Goal: Transaction & Acquisition: Purchase product/service

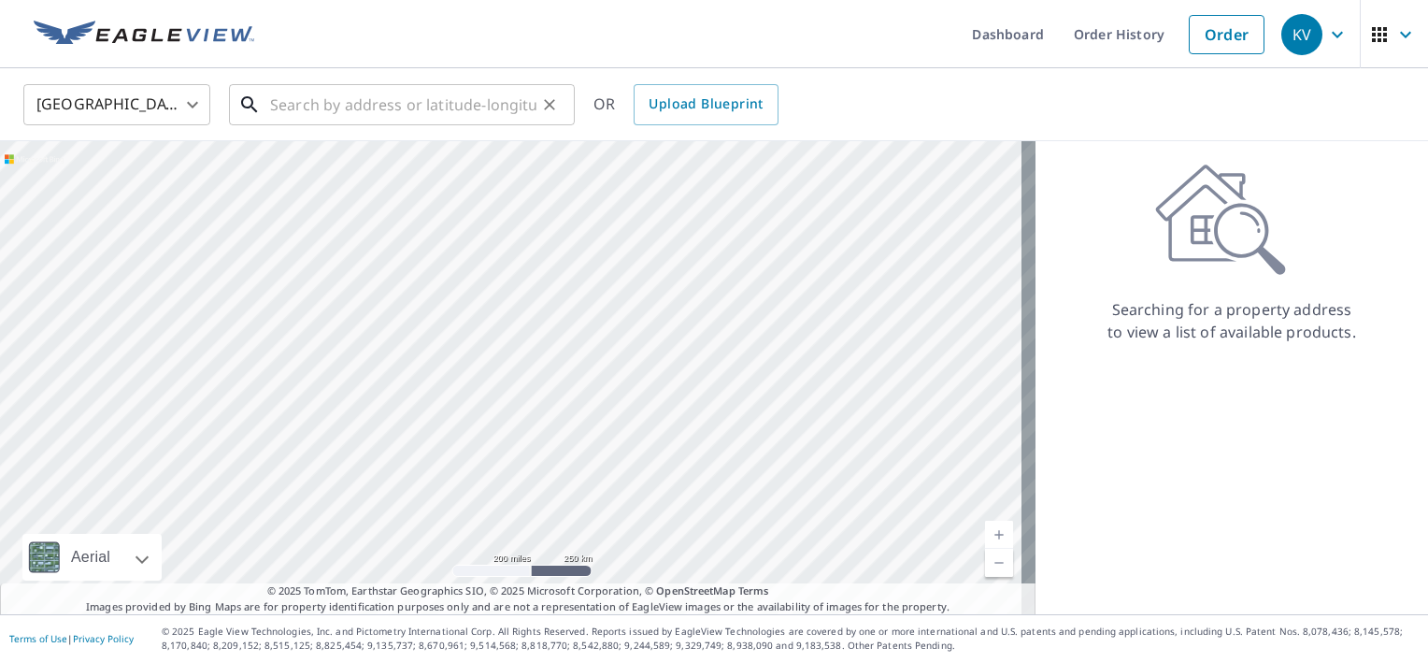
click at [364, 105] on input "text" at bounding box center [403, 105] width 266 height 52
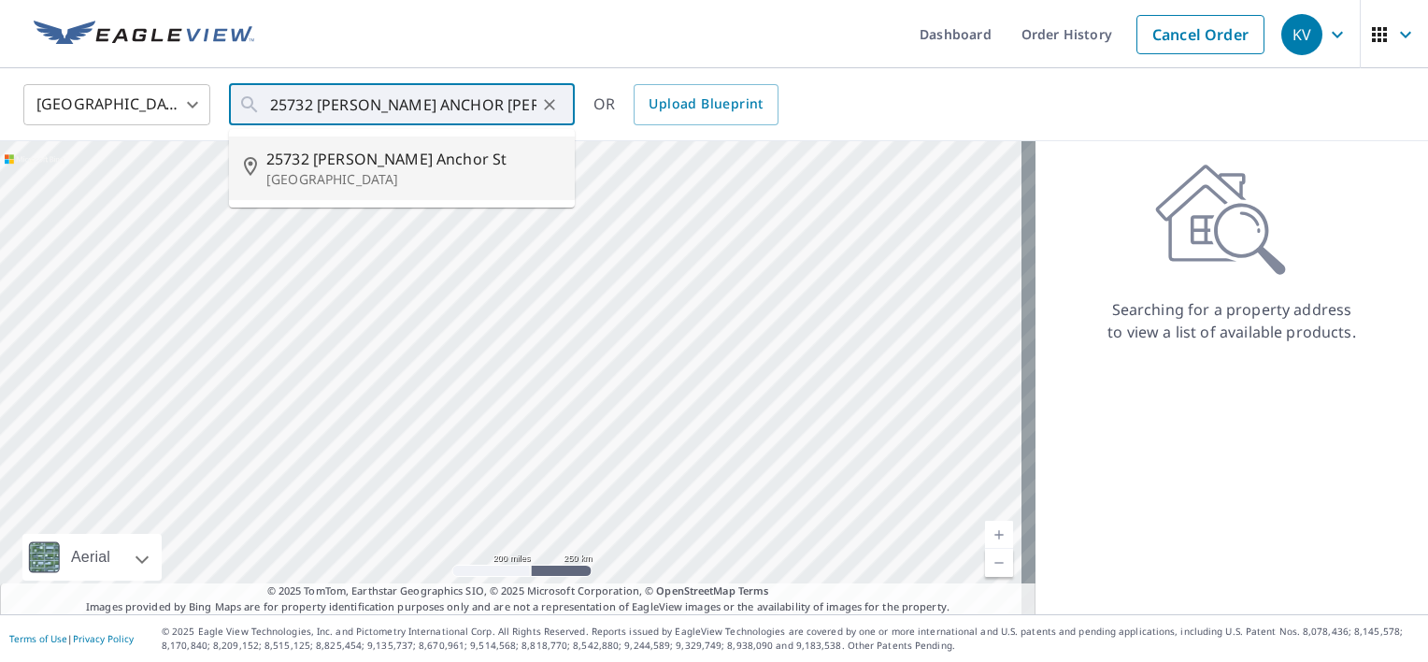
type input "[STREET_ADDRESS][PERSON_NAME]"
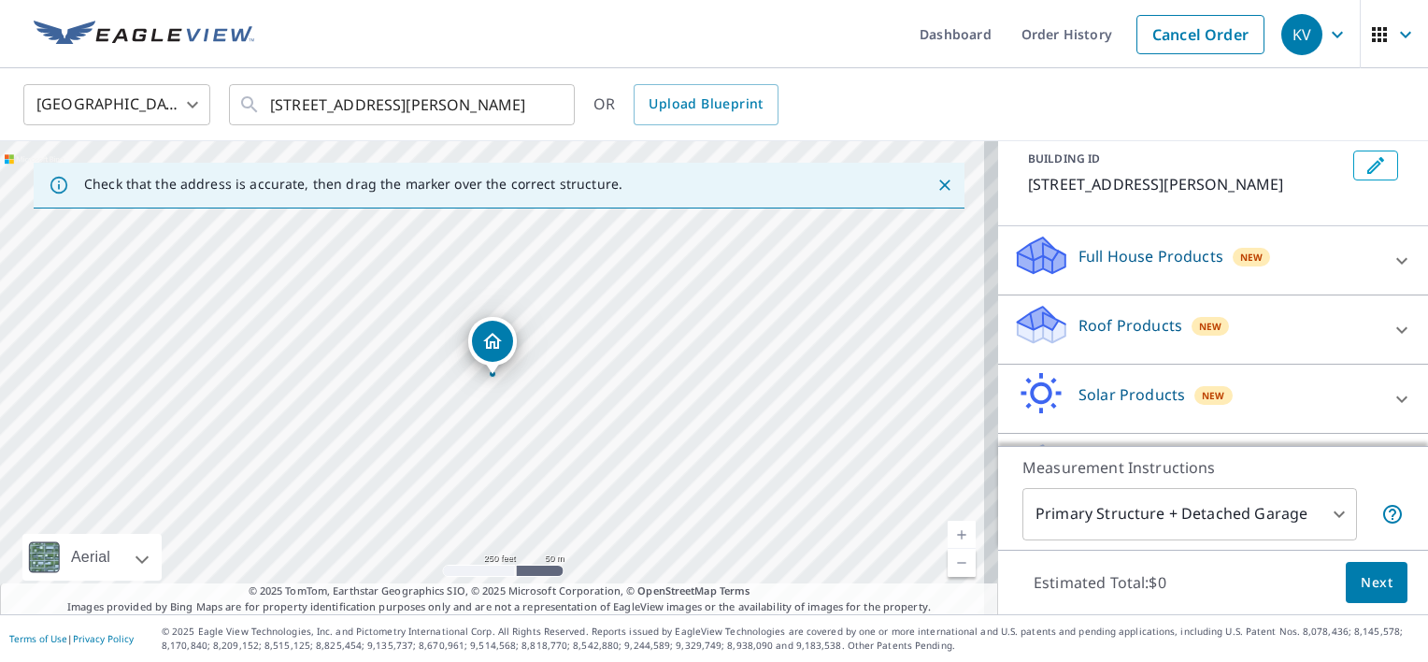
scroll to position [187, 0]
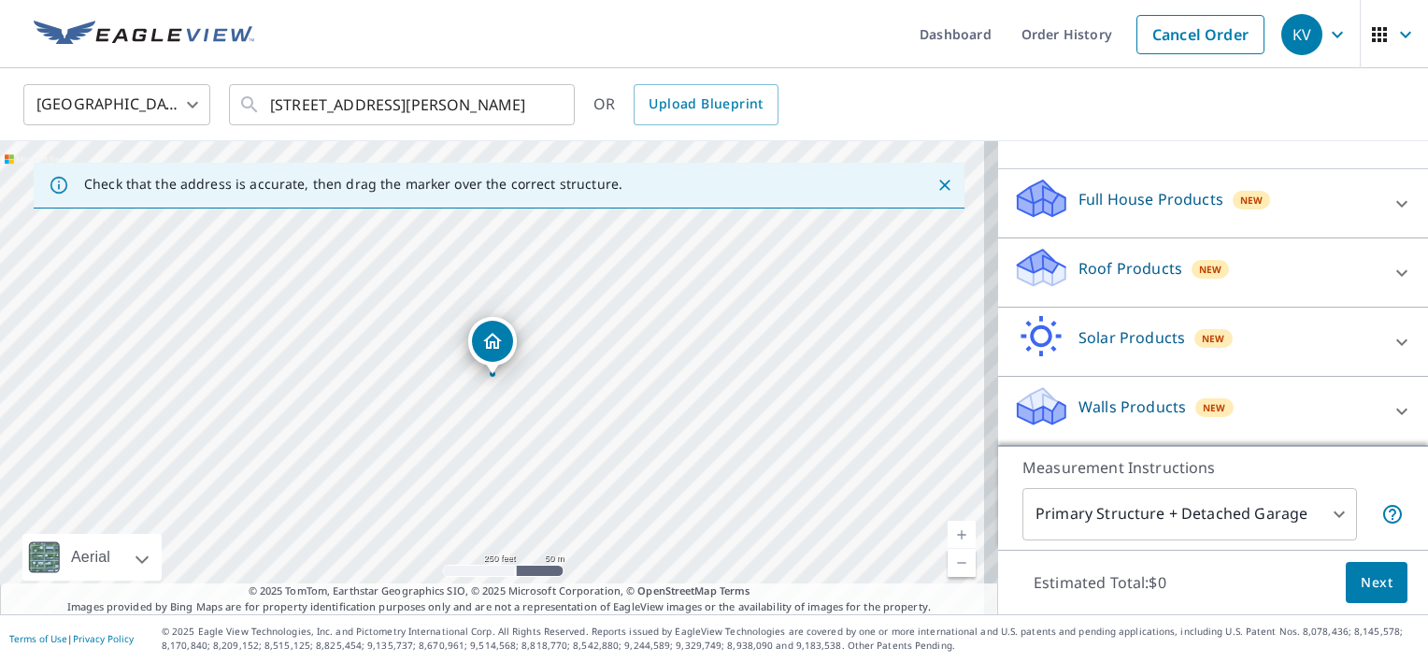
click at [1107, 286] on div "Roof Products New" at bounding box center [1196, 272] width 366 height 53
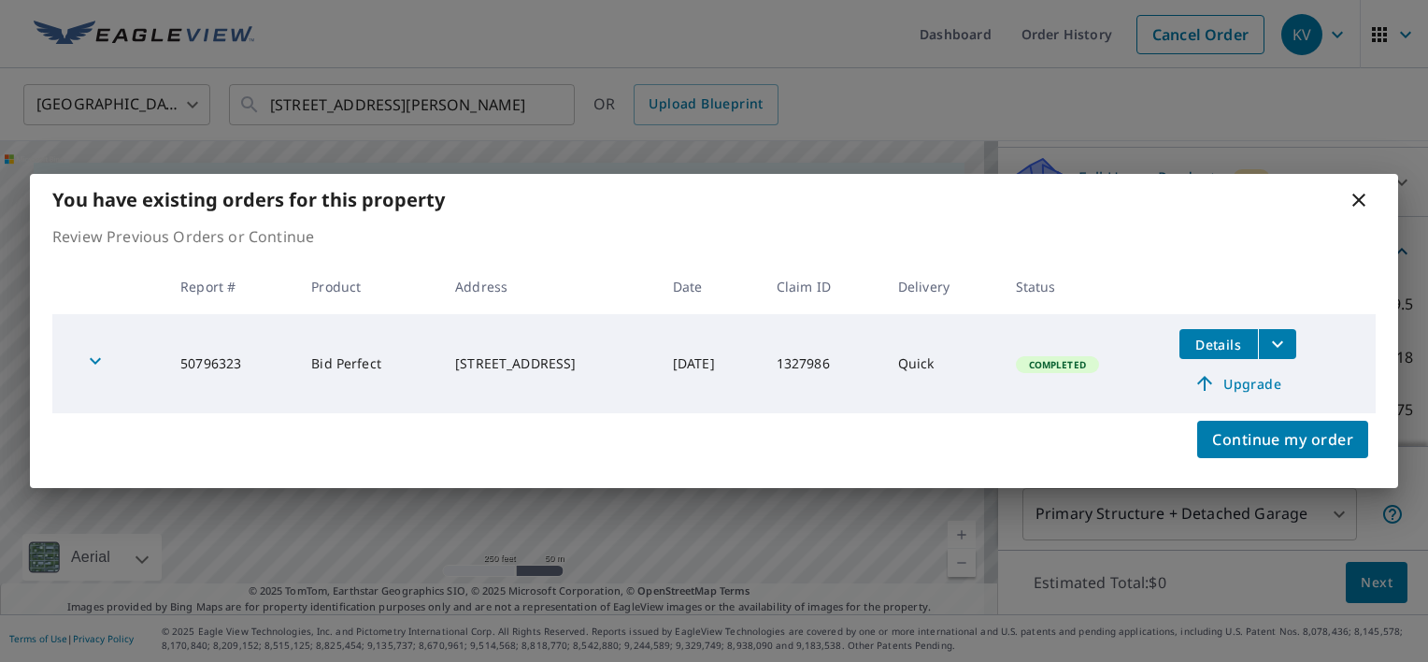
click at [1277, 341] on icon "filesDropdownBtn-50796323" at bounding box center [1278, 344] width 22 height 22
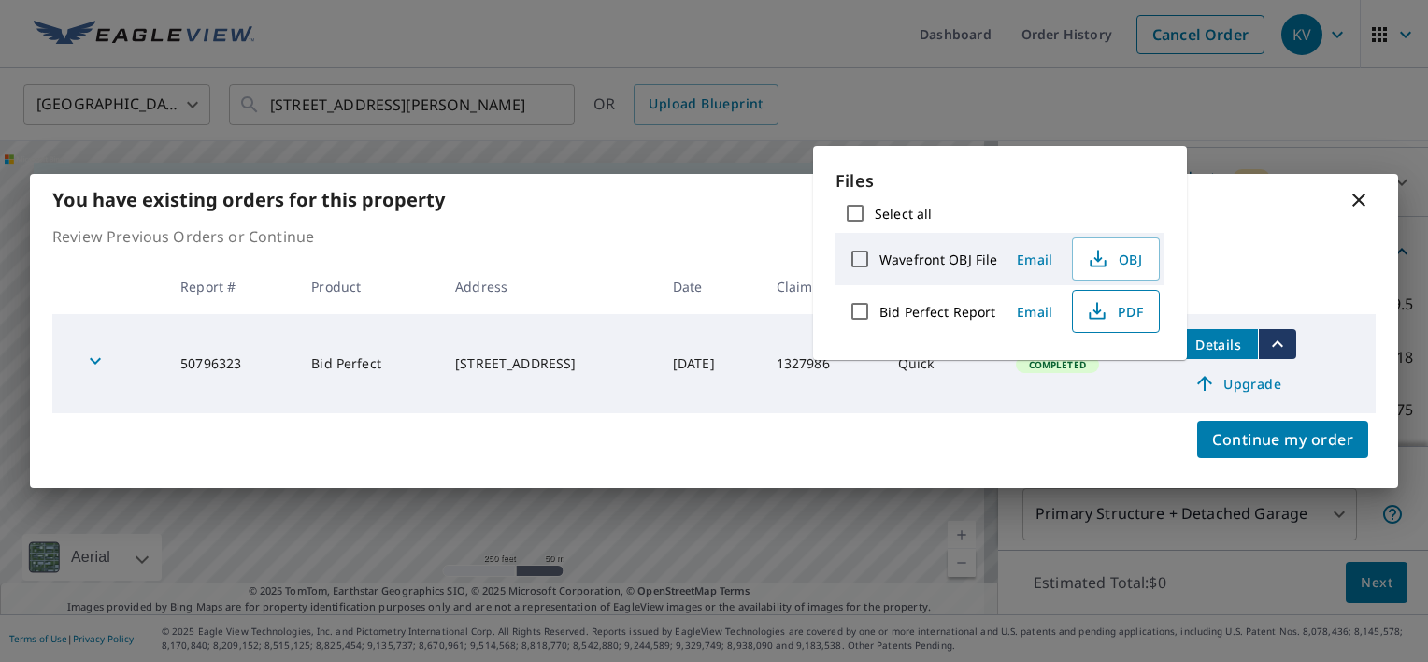
click at [1111, 308] on span "PDF" at bounding box center [1114, 311] width 60 height 22
click at [1276, 443] on span "Continue my order" at bounding box center [1282, 439] width 141 height 26
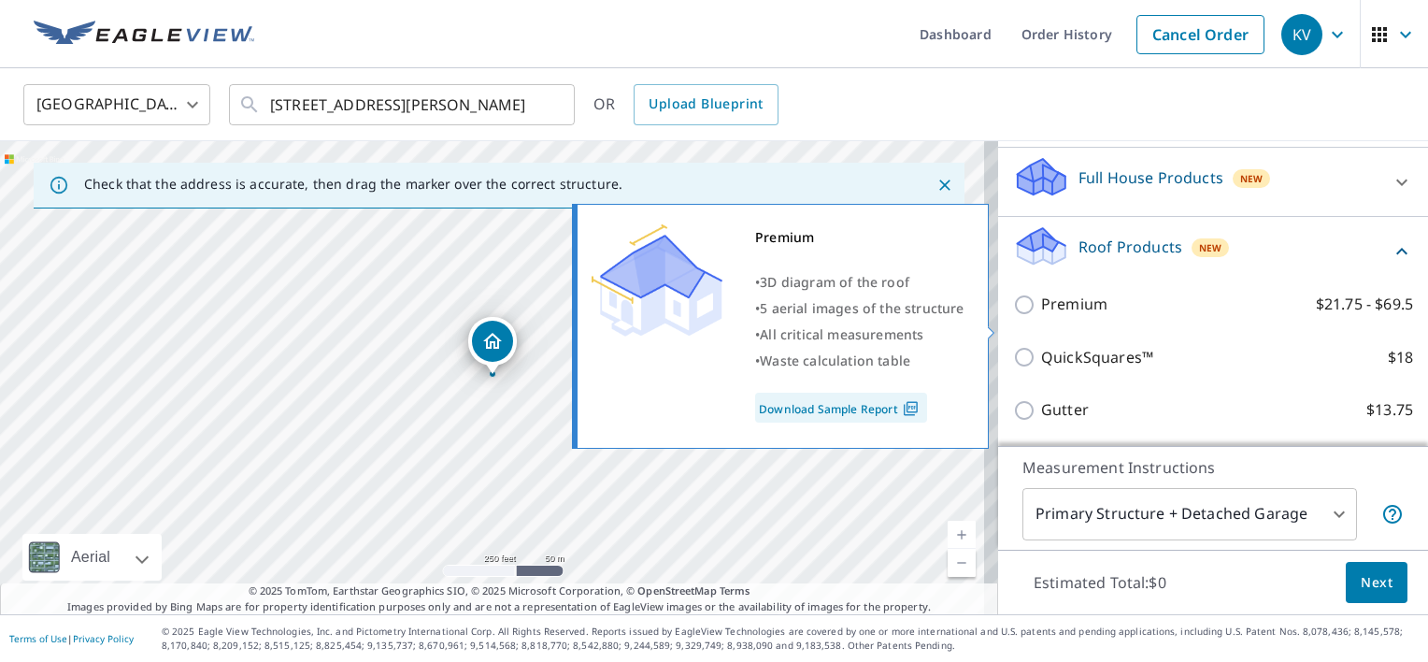
click at [1013, 316] on input "Premium $21.75 - $69.5" at bounding box center [1027, 305] width 28 height 22
checkbox input "true"
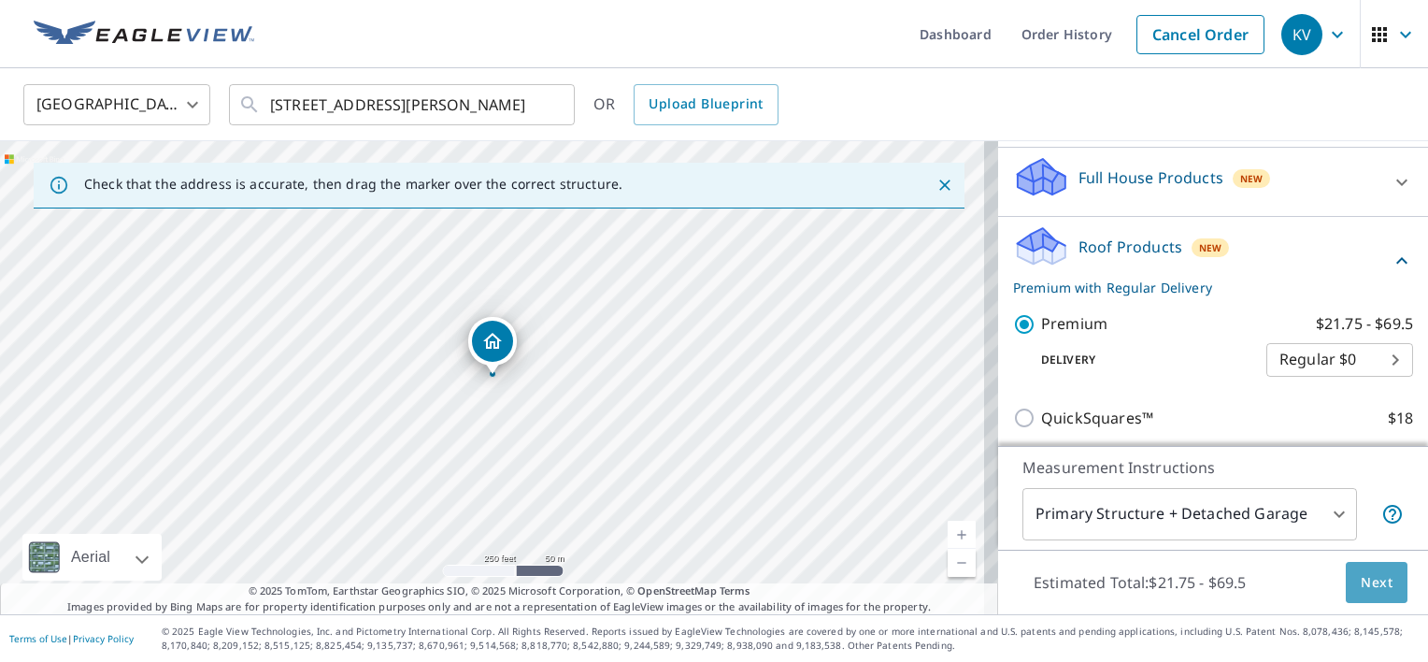
click at [1368, 581] on span "Next" at bounding box center [1377, 582] width 32 height 23
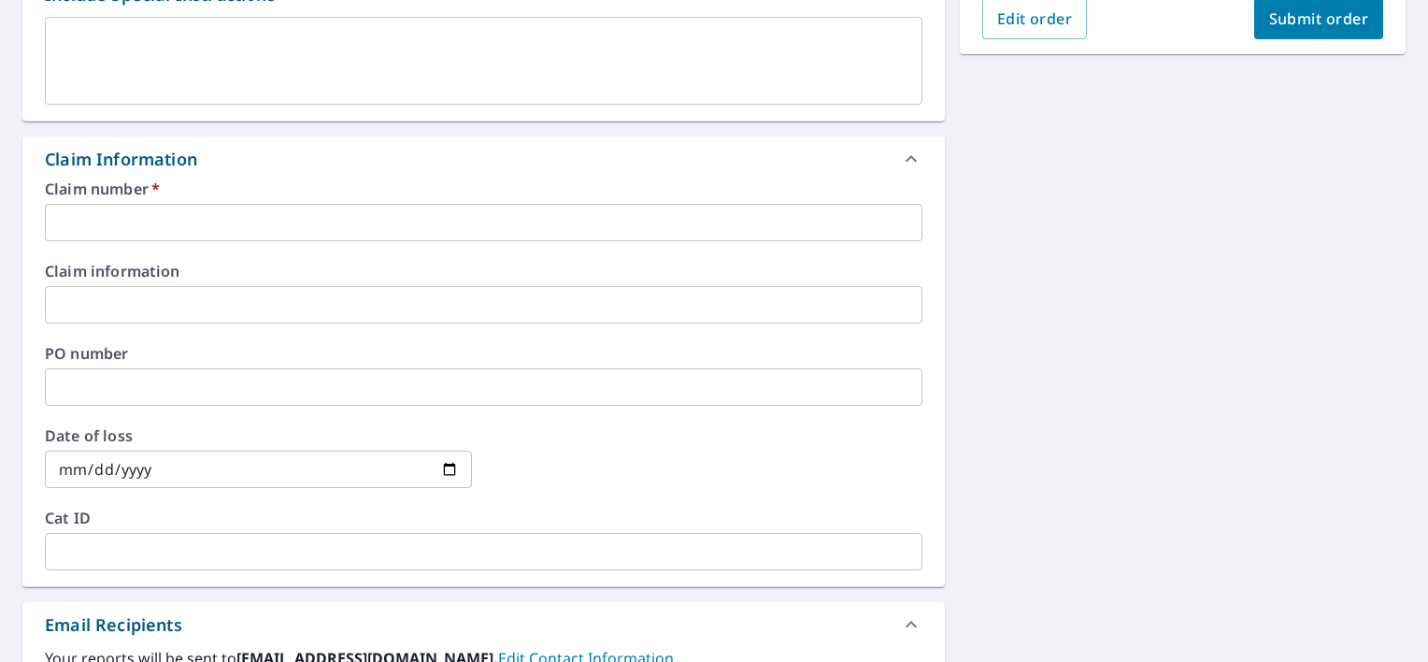
scroll to position [654, 0]
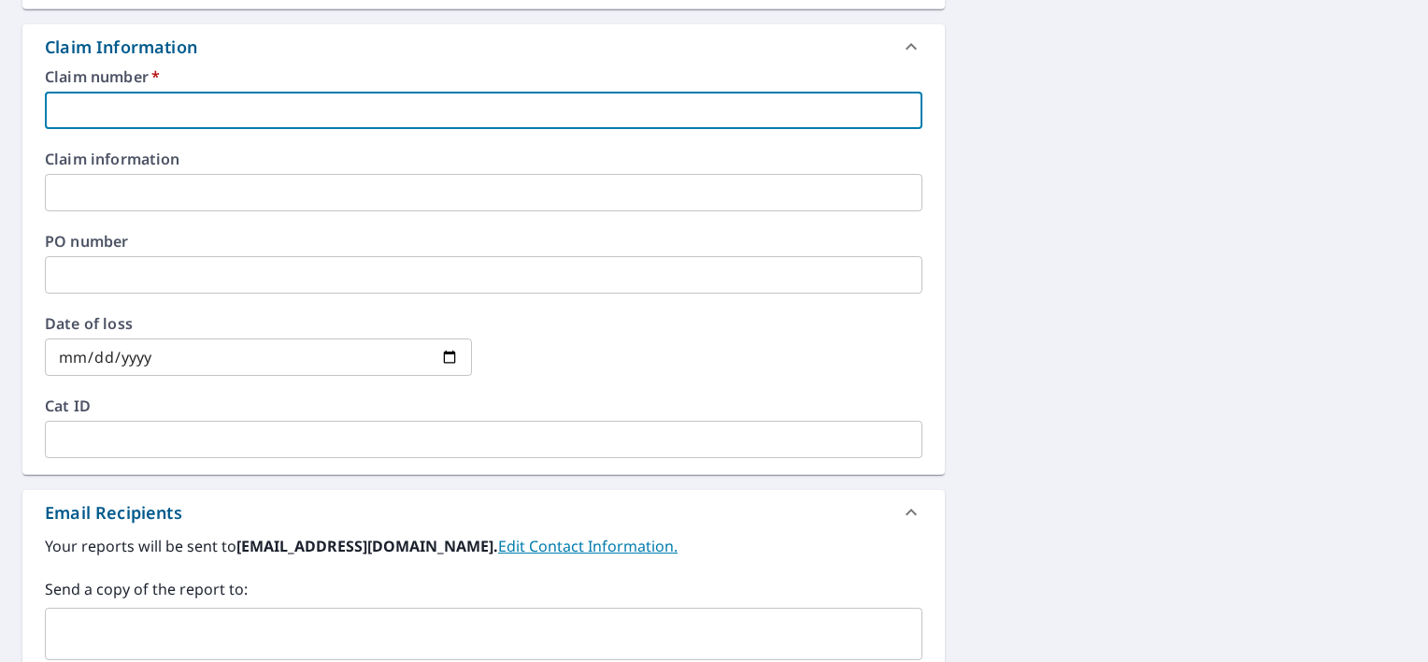
paste input "2198996"
type input "2198996"
checkbox input "true"
type input "2198996"
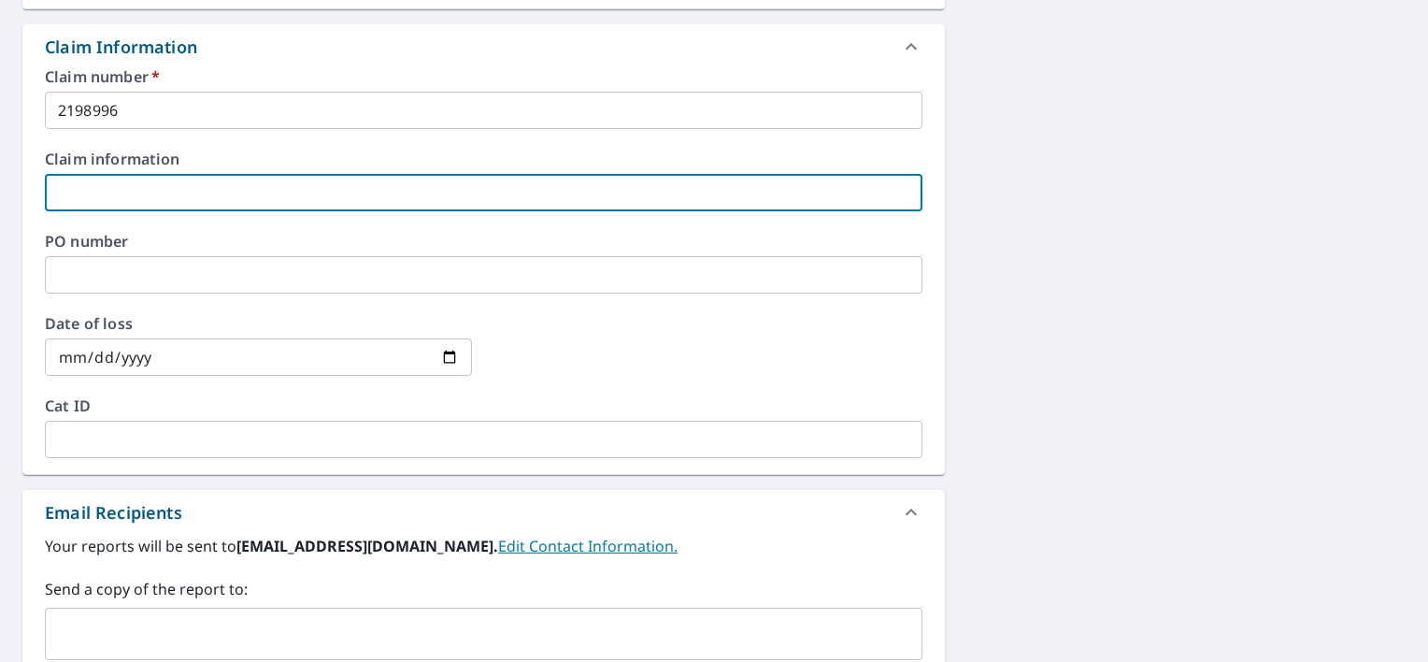
paste input "2198996"
type input "2198996"
checkbox input "true"
type input "2198996"
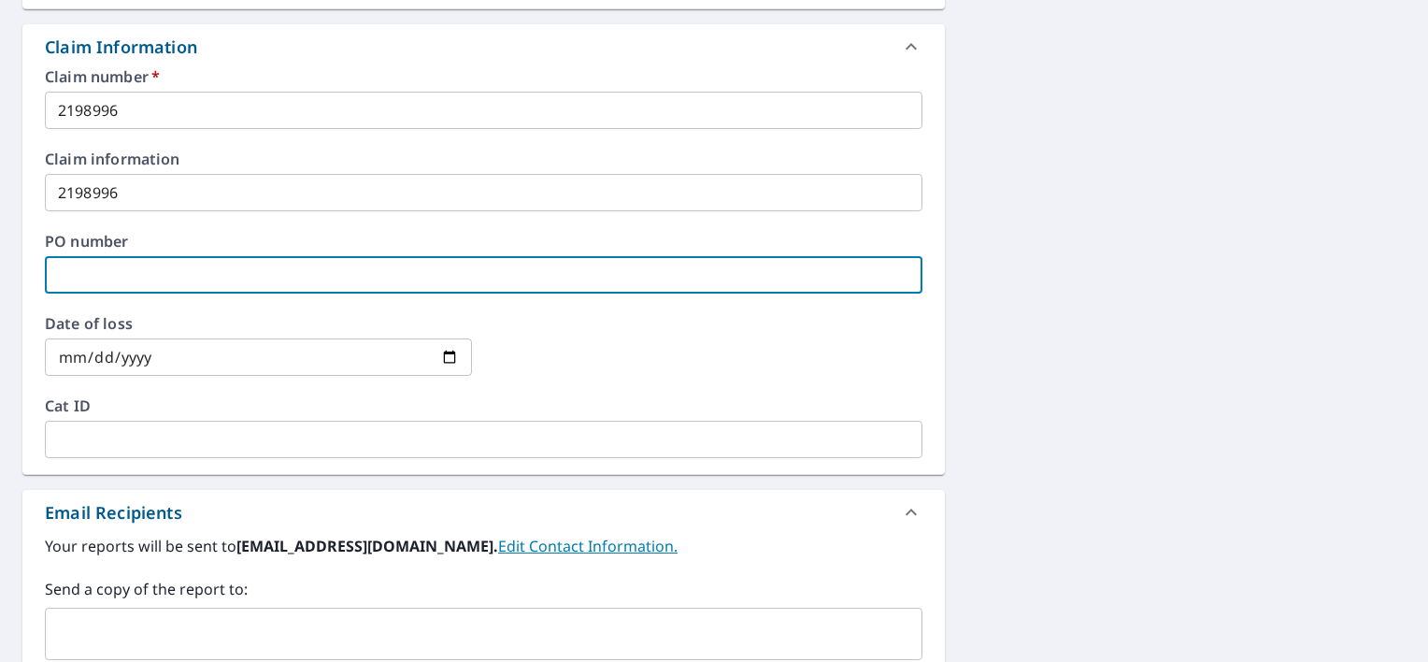
paste input "2198996"
type input "2198996"
checkbox input "true"
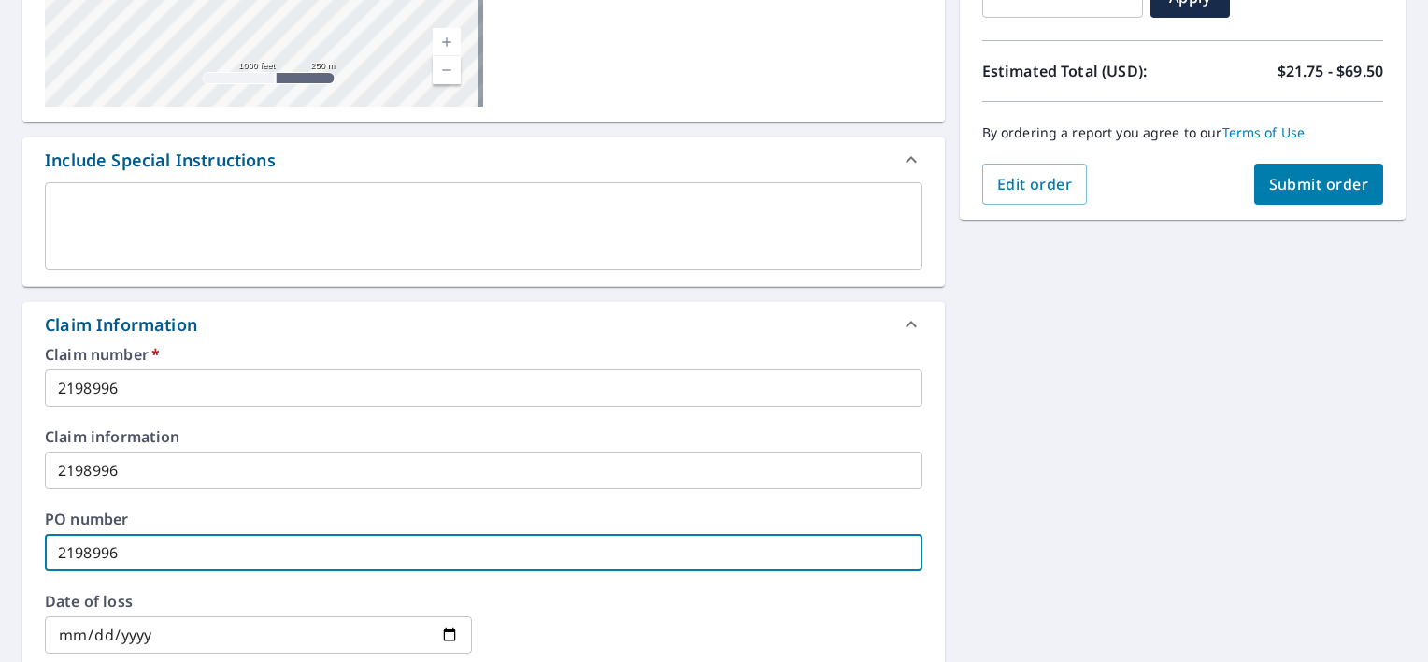
scroll to position [374, 0]
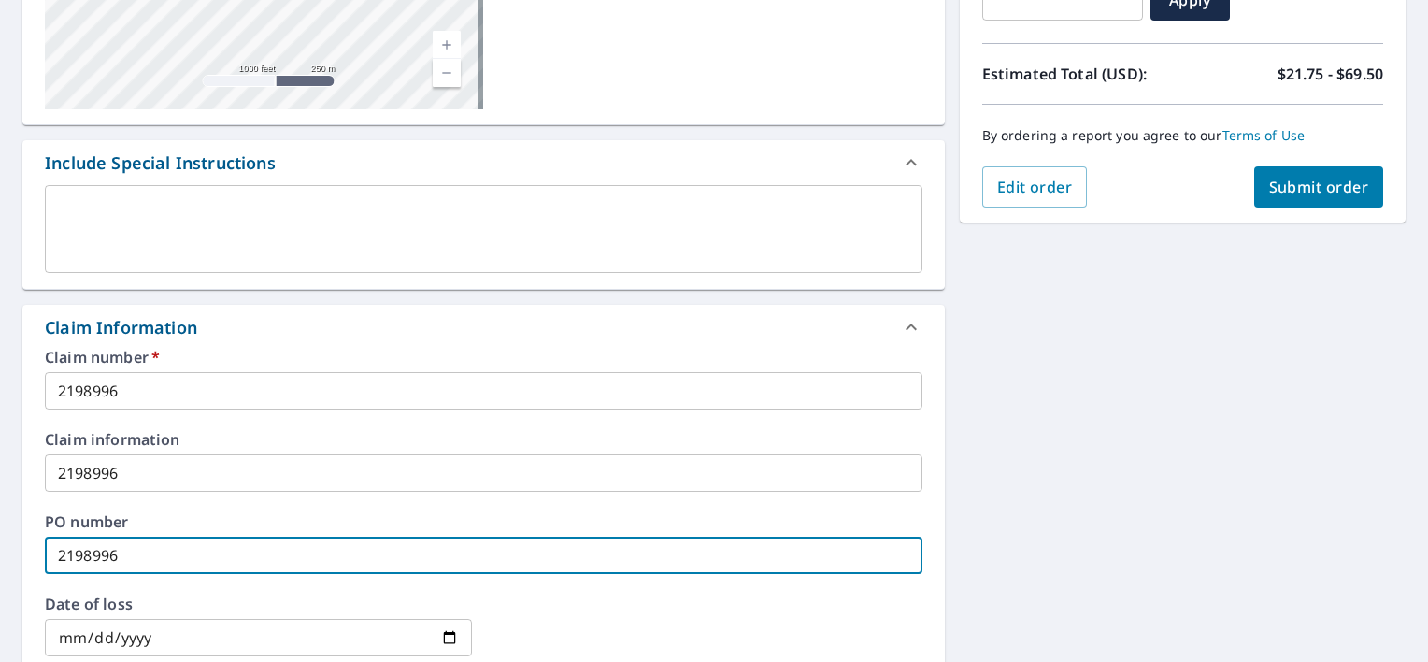
type input "2198996"
click at [1304, 179] on span "Submit order" at bounding box center [1319, 187] width 100 height 21
checkbox input "true"
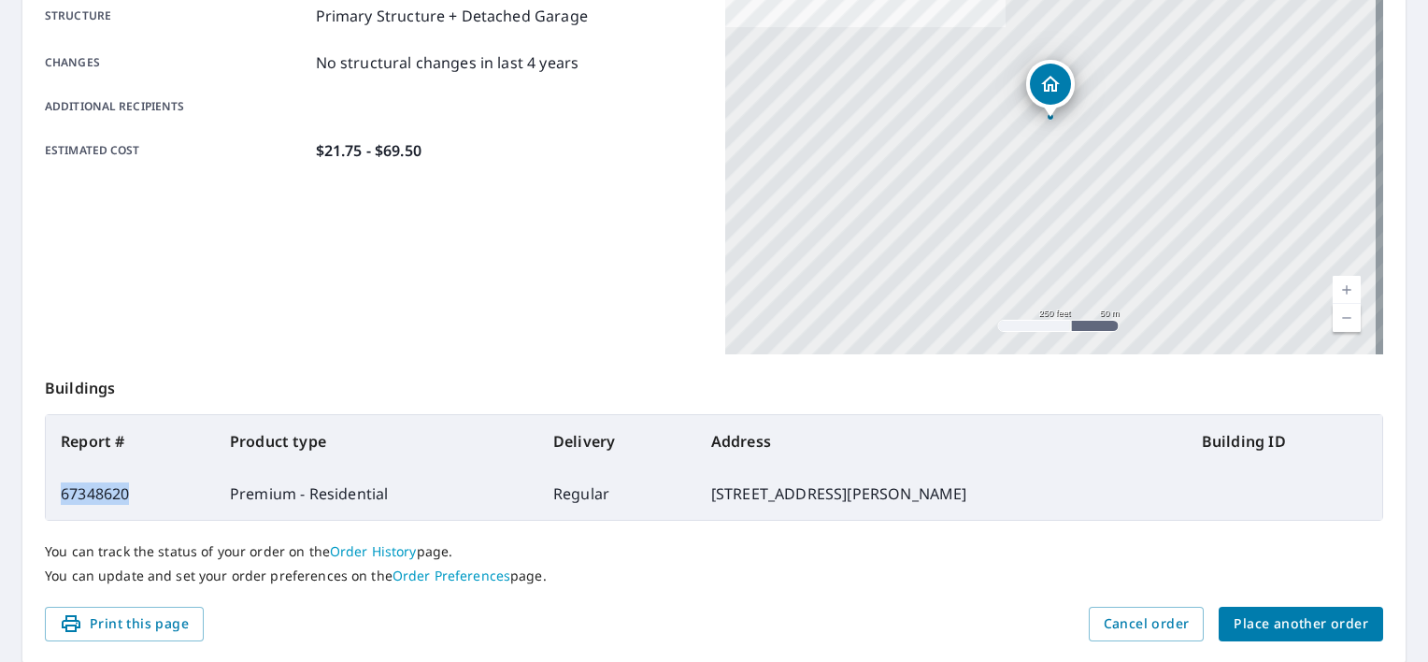
drag, startPoint x: 132, startPoint y: 492, endPoint x: 55, endPoint y: 492, distance: 76.7
click at [55, 492] on td "67348620" at bounding box center [130, 493] width 169 height 52
drag, startPoint x: 55, startPoint y: 492, endPoint x: 100, endPoint y: 492, distance: 44.9
copy td "67348620"
